Goal: Register for event/course

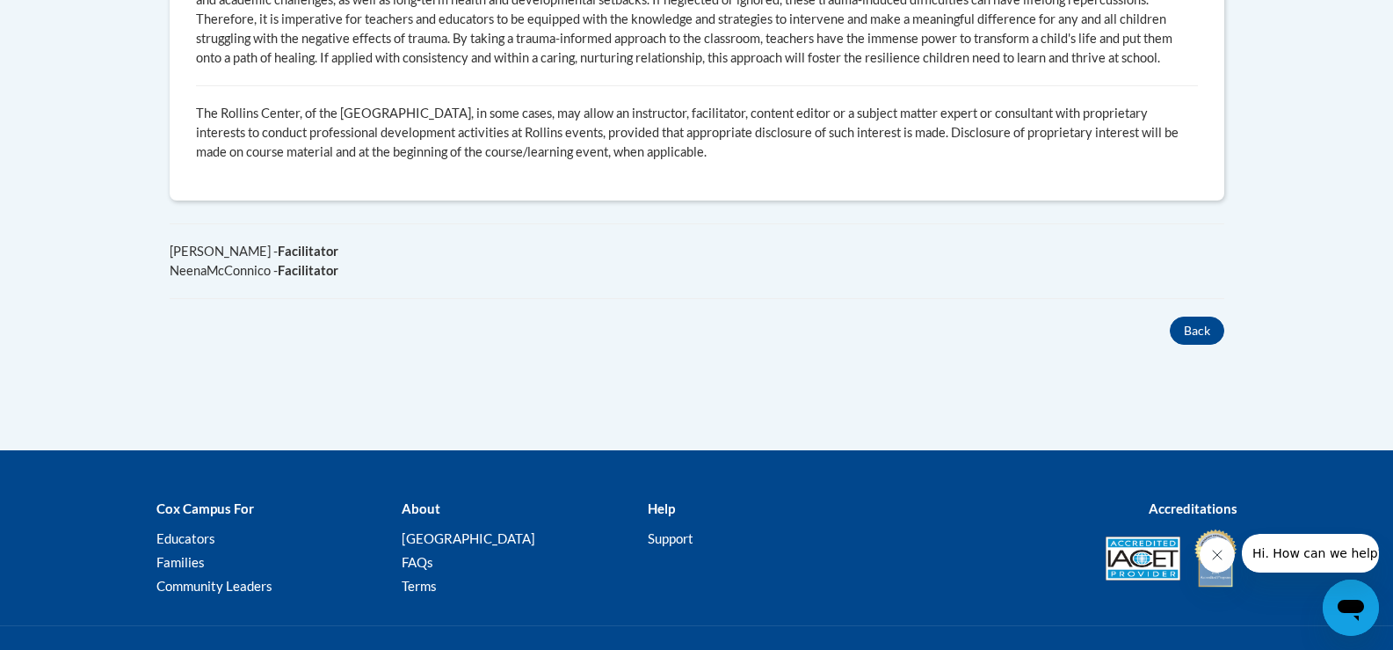
scroll to position [1319, 0]
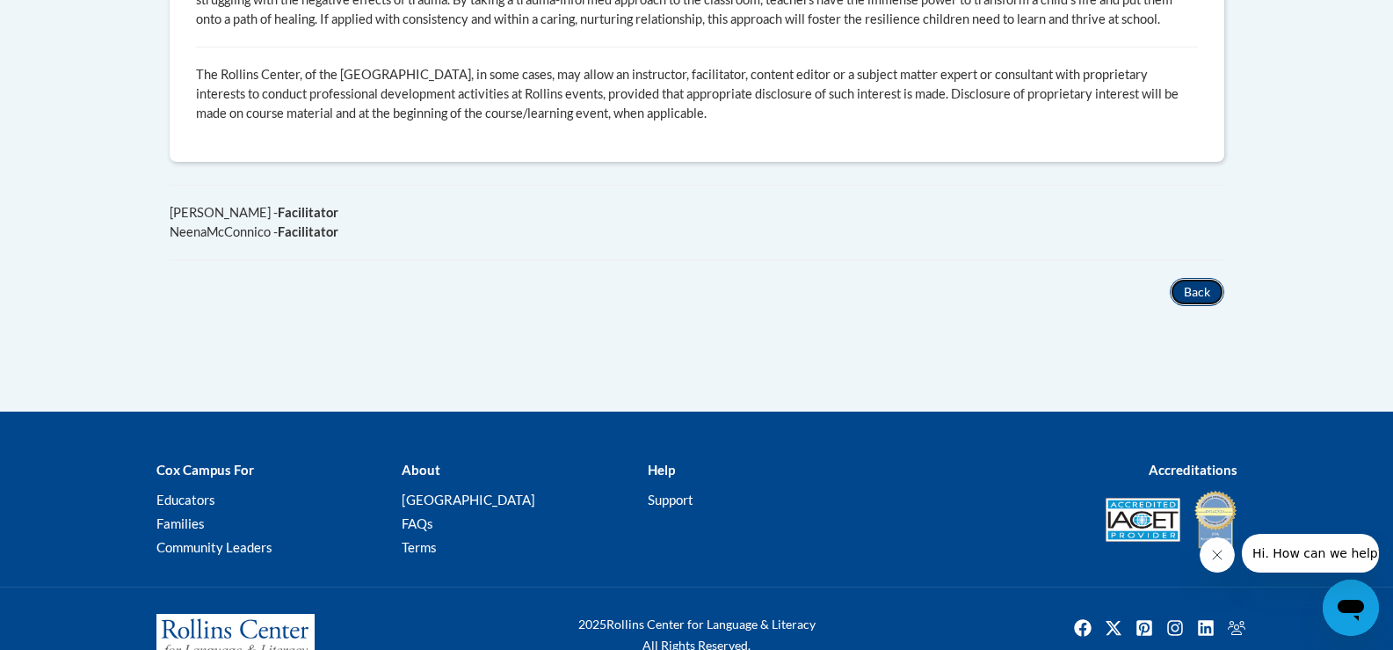
click at [1200, 278] on button "Back" at bounding box center [1197, 292] width 55 height 28
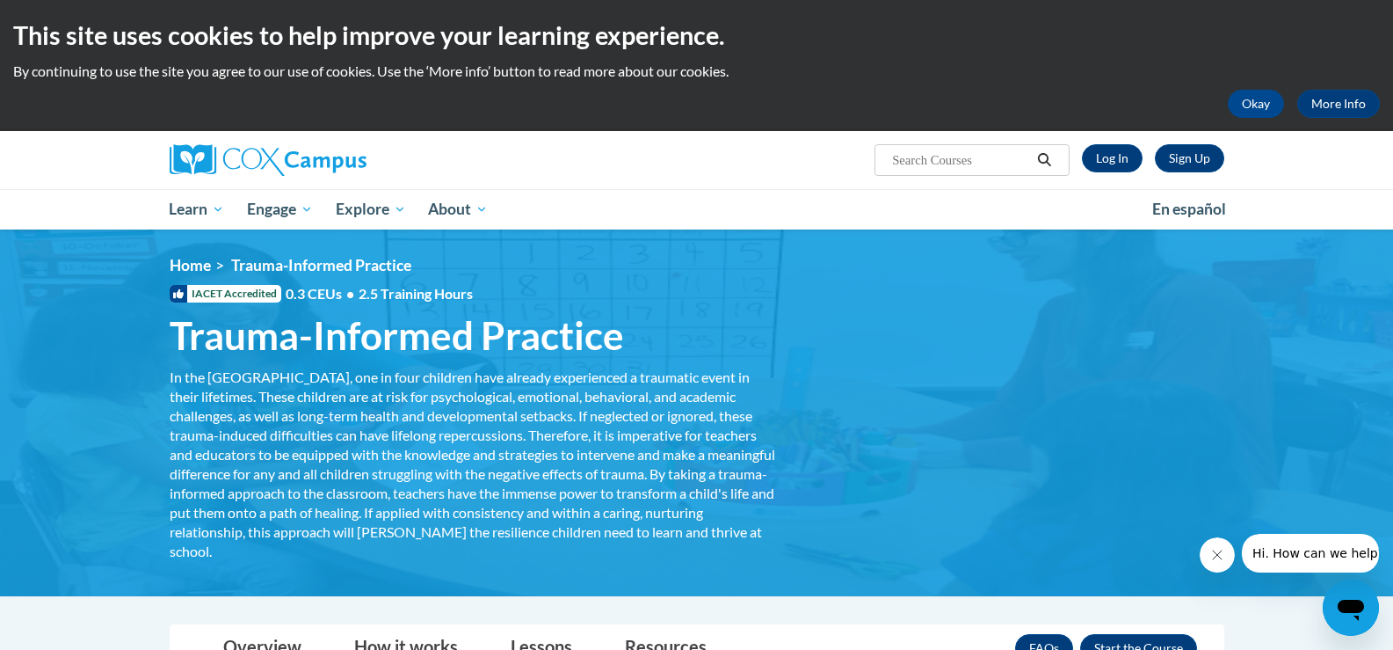
scroll to position [88, 0]
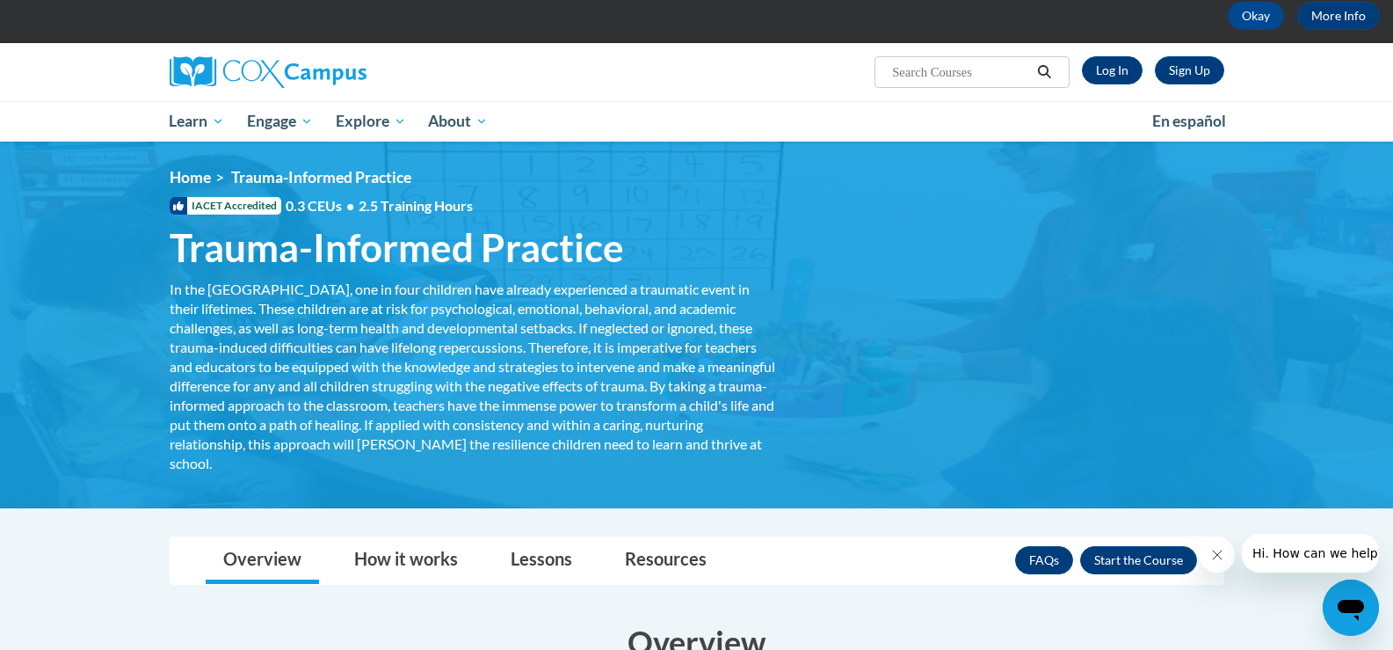
click at [358, 254] on span "Trauma-Informed Practice" at bounding box center [397, 247] width 455 height 47
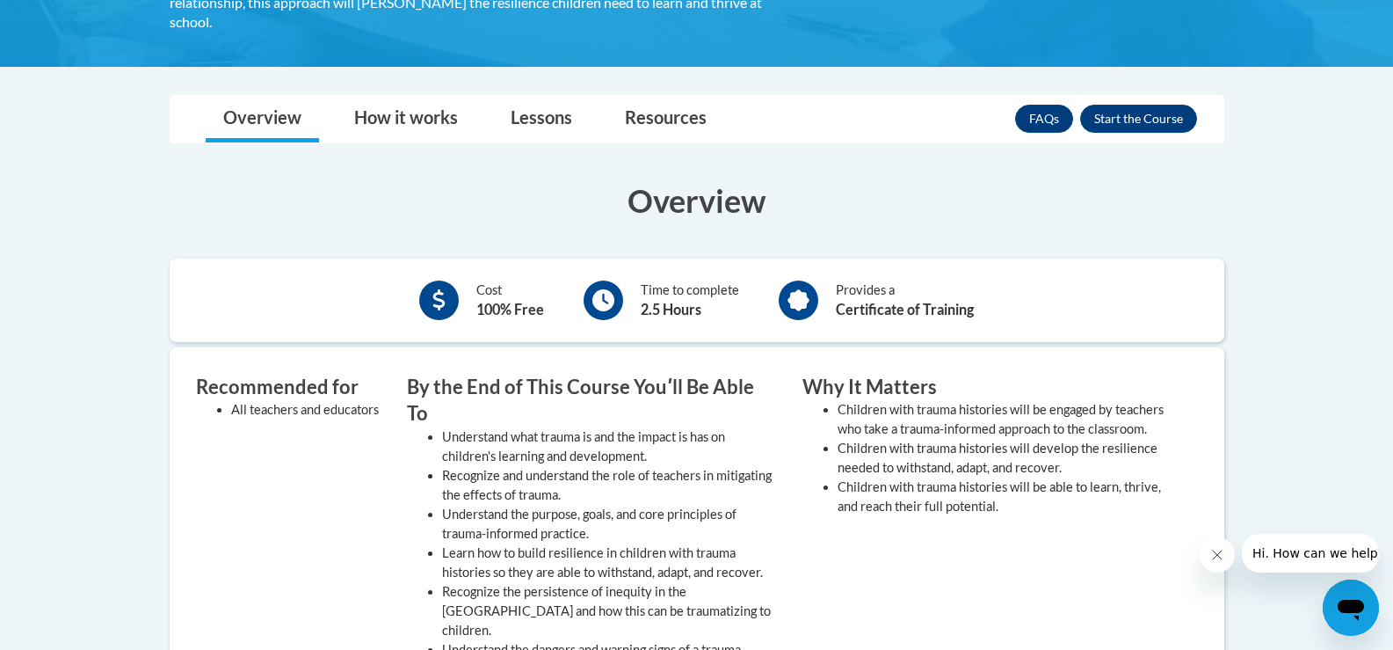
scroll to position [527, 0]
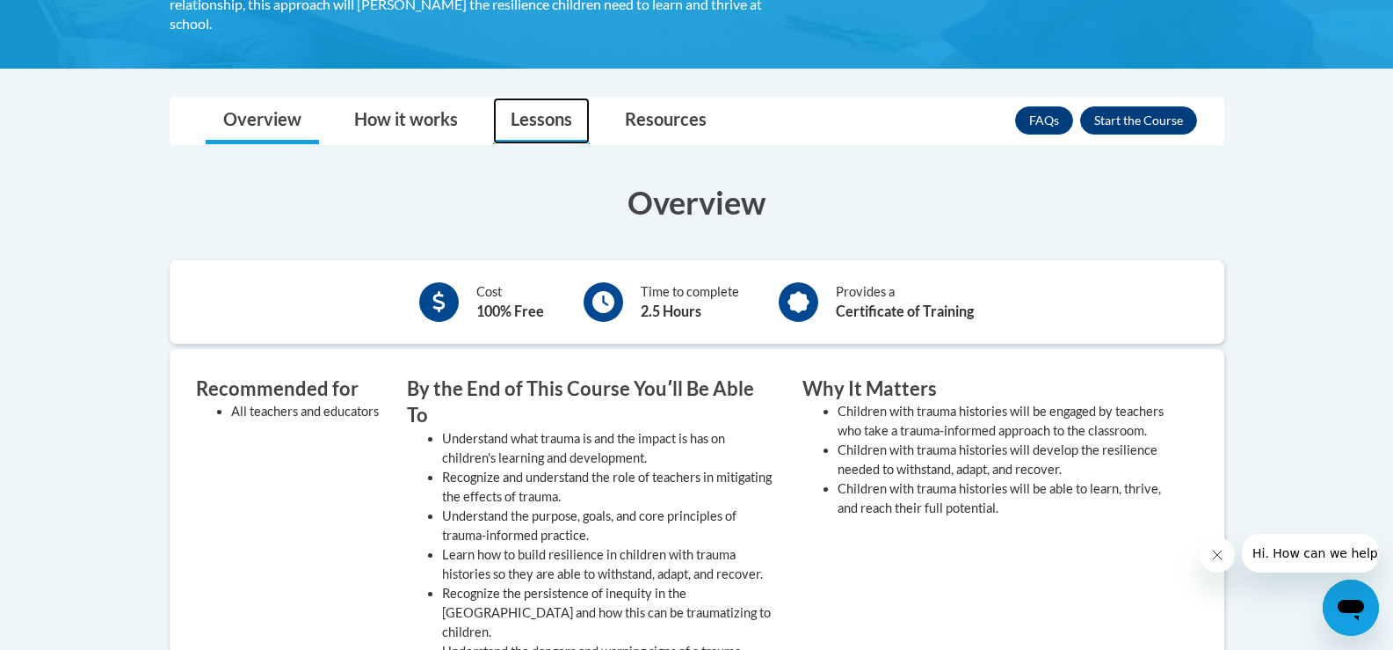
click at [539, 118] on link "Lessons" at bounding box center [541, 121] width 97 height 47
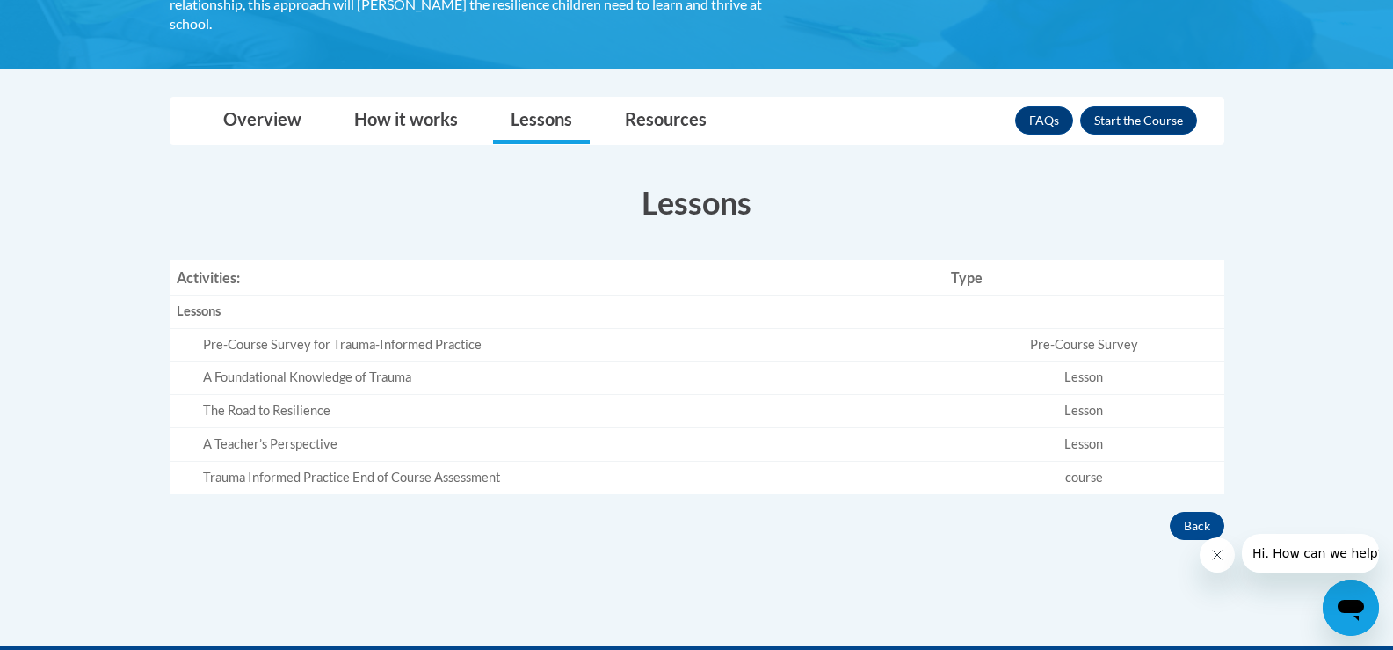
click at [1097, 380] on td "Lesson" at bounding box center [1084, 377] width 280 height 33
click at [1080, 346] on td "Pre-Course Survey" at bounding box center [1084, 344] width 280 height 33
click at [365, 361] on td "A Foundational Knowledge of Trauma" at bounding box center [557, 377] width 775 height 33
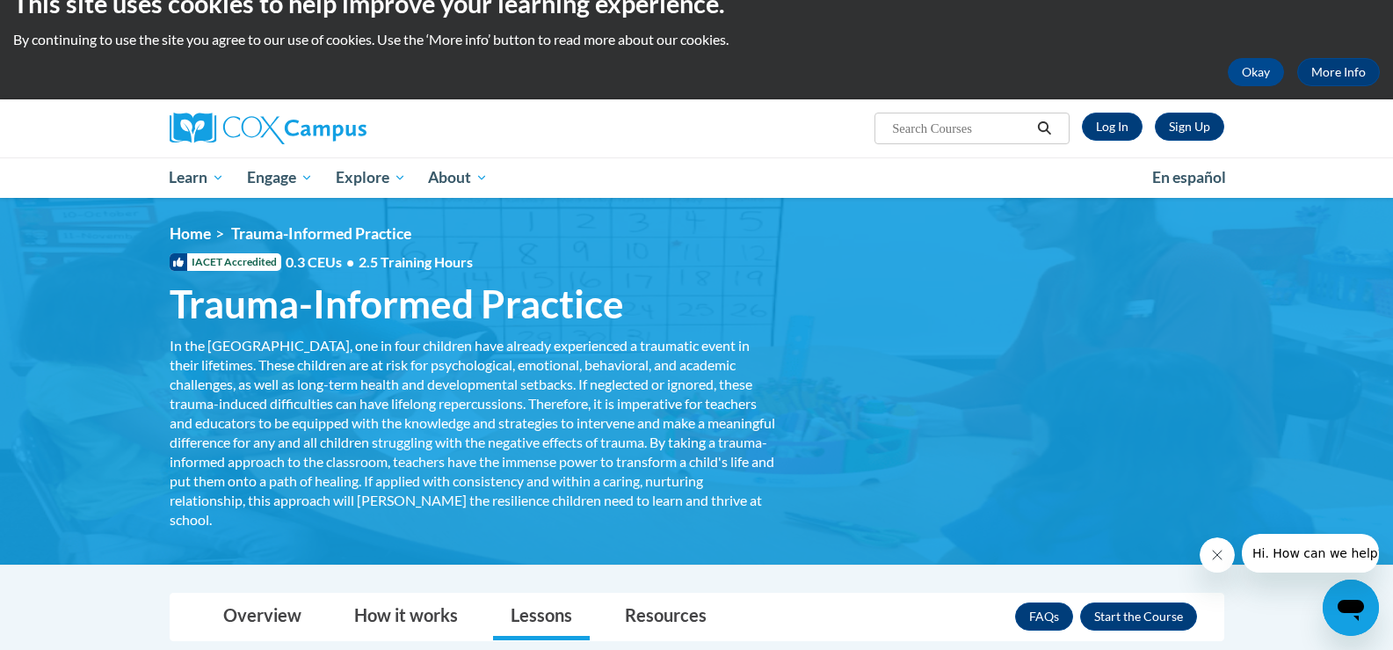
scroll to position [0, 0]
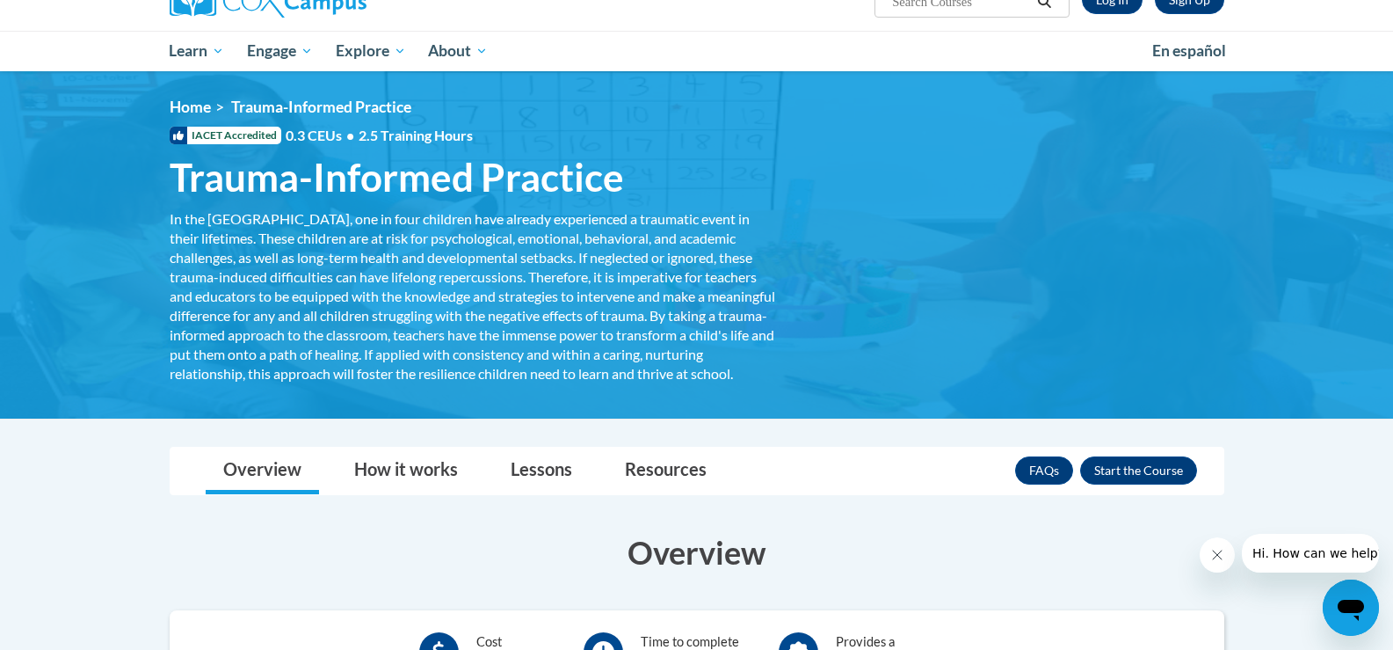
scroll to position [176, 0]
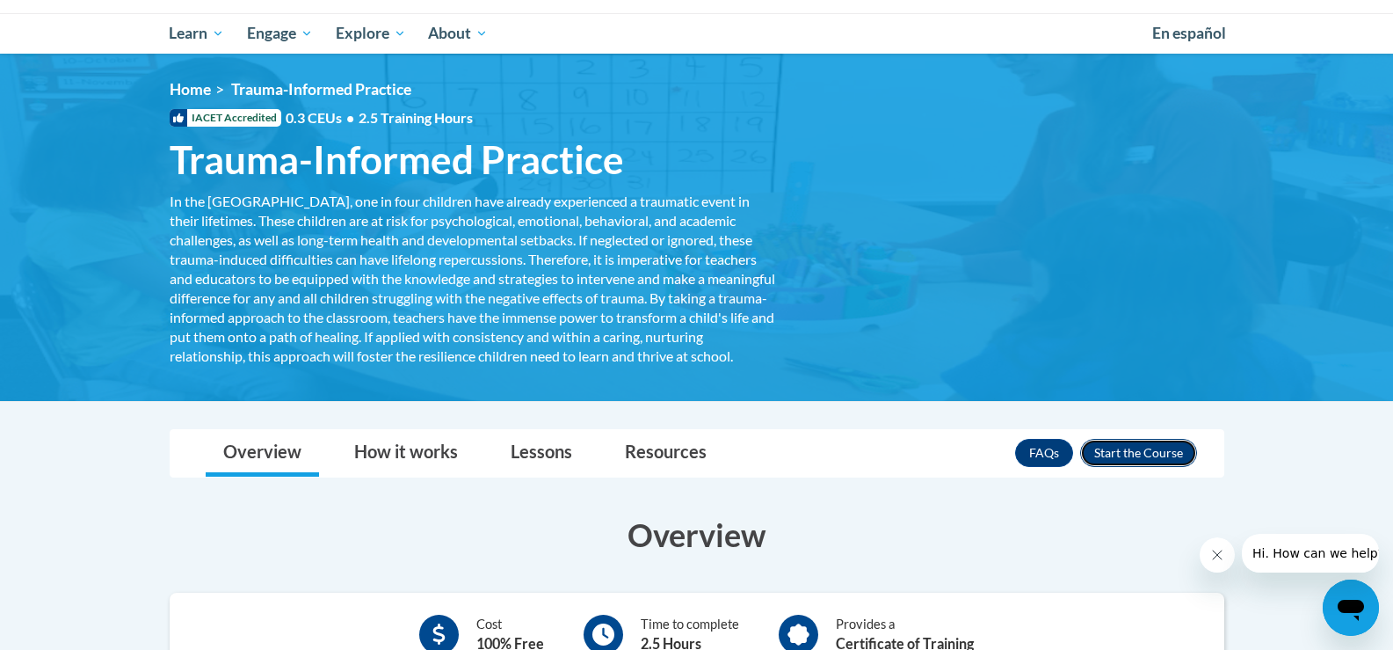
click at [1122, 466] on button "Enroll" at bounding box center [1138, 453] width 117 height 28
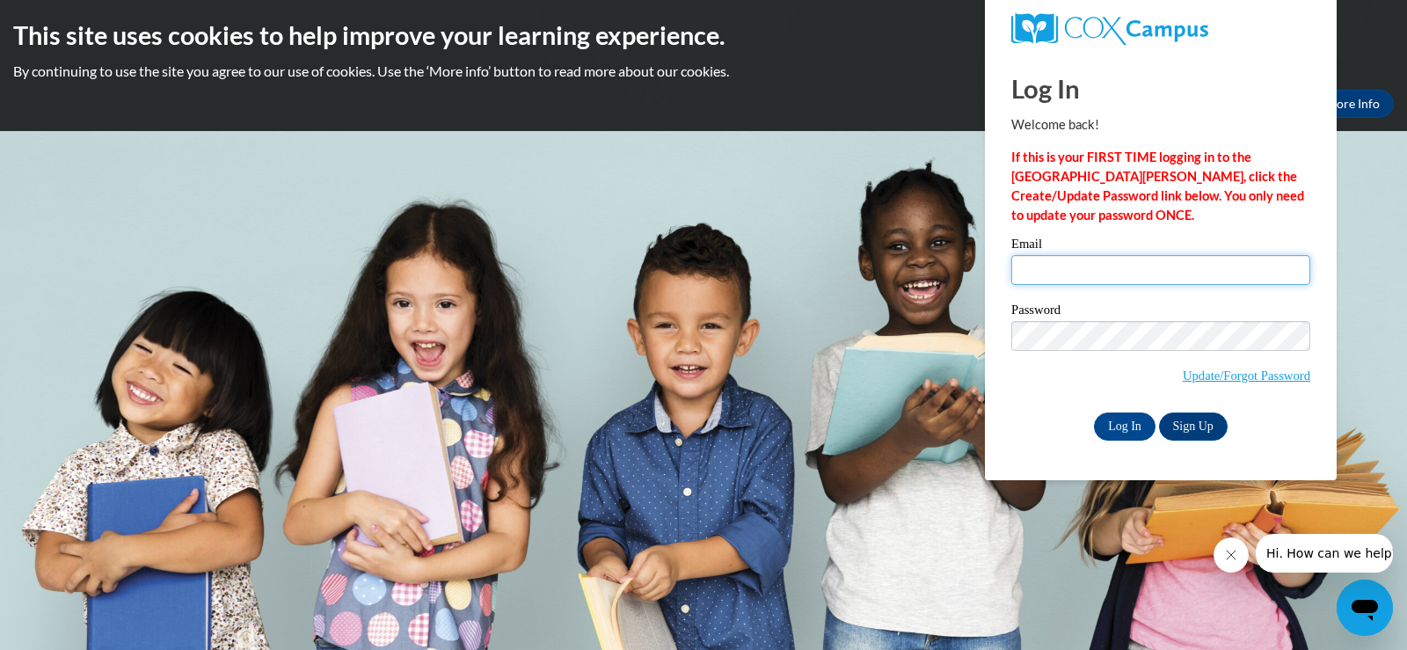
click at [1072, 268] on input "Email" at bounding box center [1160, 270] width 299 height 30
type input "martie.hudson@delmar.k12.de.us"
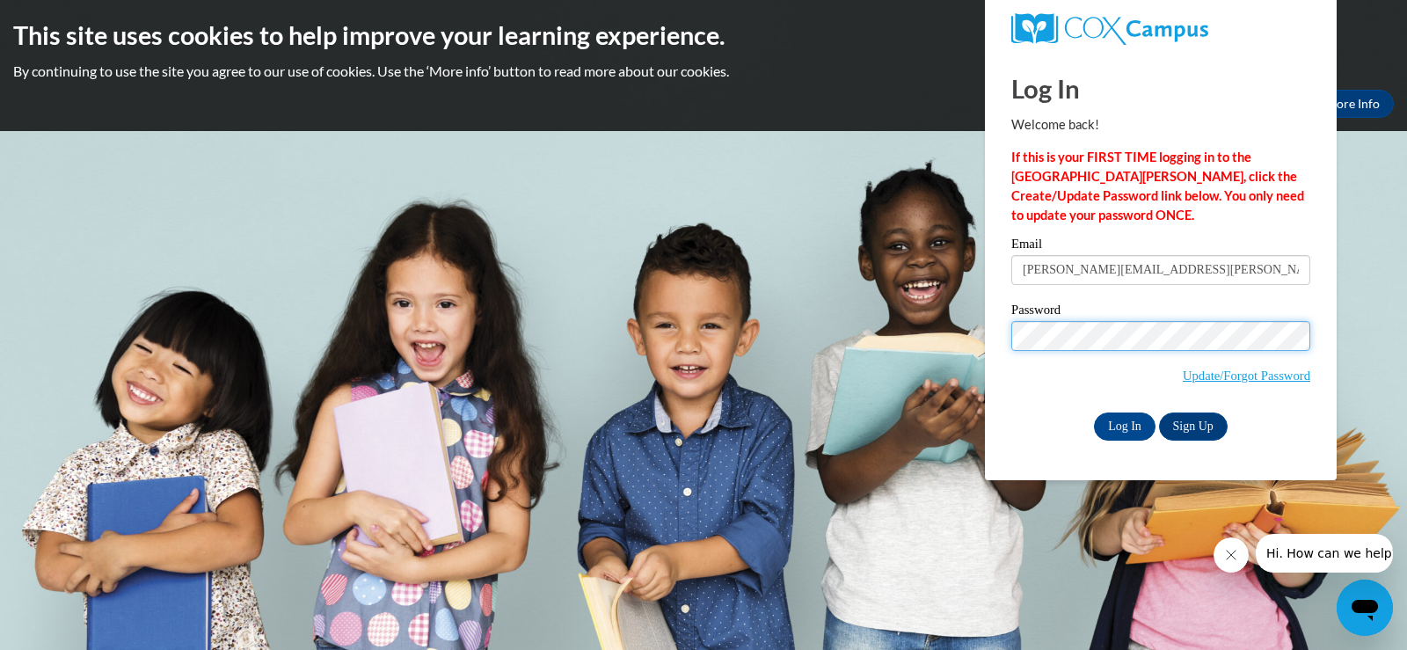
click at [1094, 412] on input "Log In" at bounding box center [1125, 426] width 62 height 28
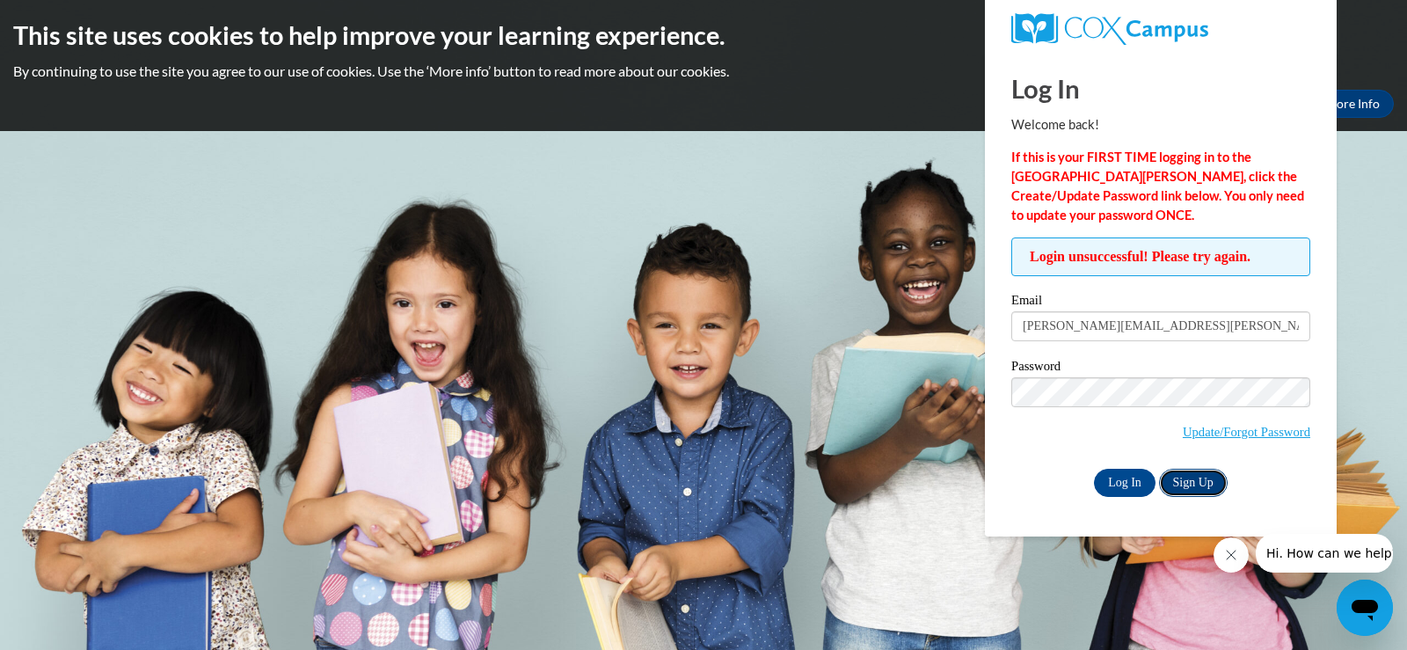
click at [1197, 480] on link "Sign Up" at bounding box center [1193, 483] width 69 height 28
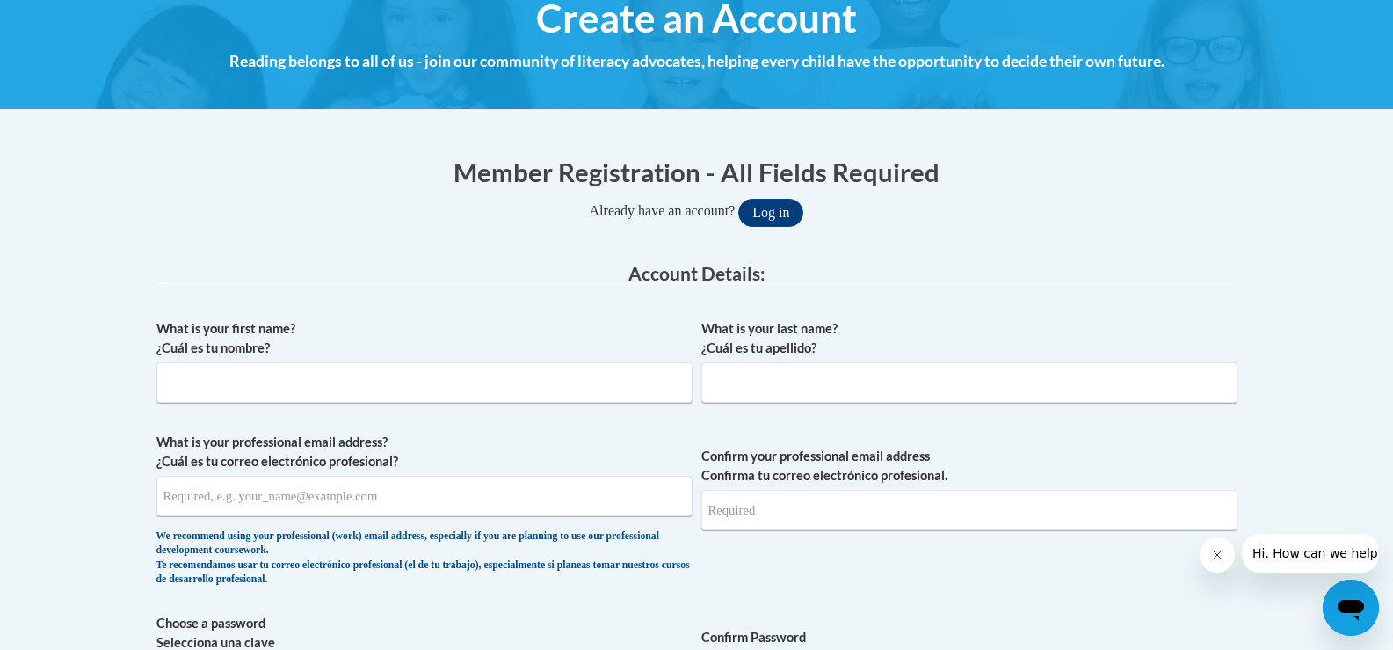
scroll to position [264, 0]
